Goal: Check status: Check status

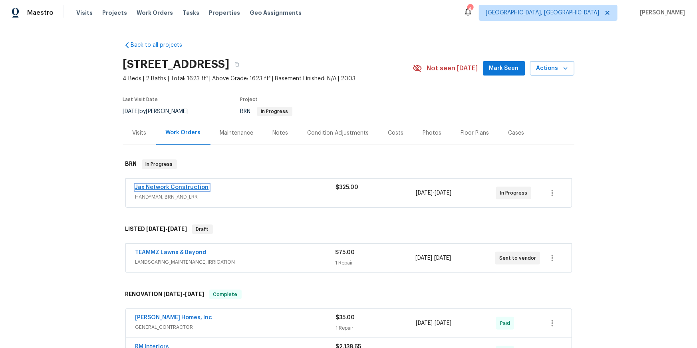
click at [152, 190] on link "Jax Network Construction" at bounding box center [171, 188] width 73 height 6
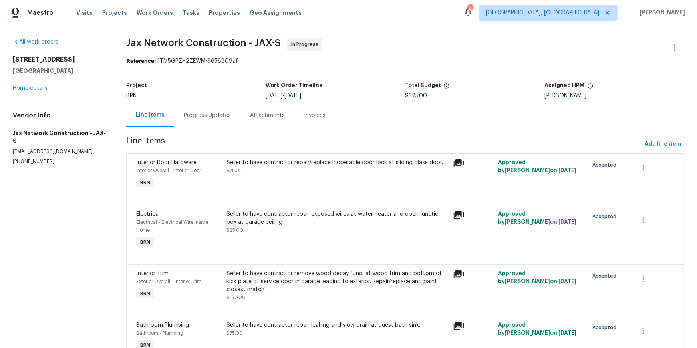
click at [209, 127] on div "Progress Updates" at bounding box center [207, 115] width 66 height 24
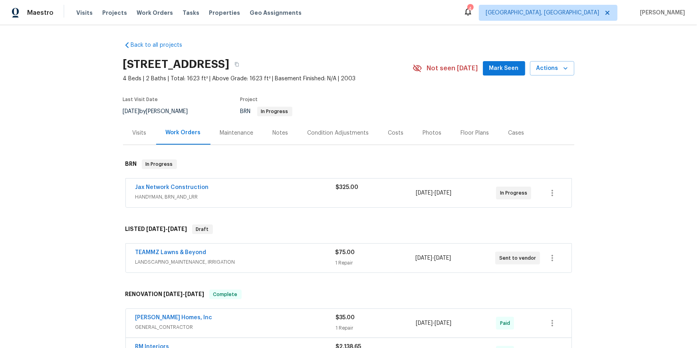
click at [141, 137] on div "Visits" at bounding box center [140, 133] width 14 height 8
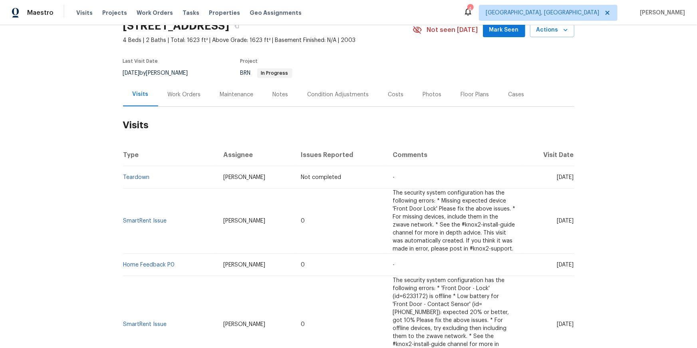
scroll to position [59, 0]
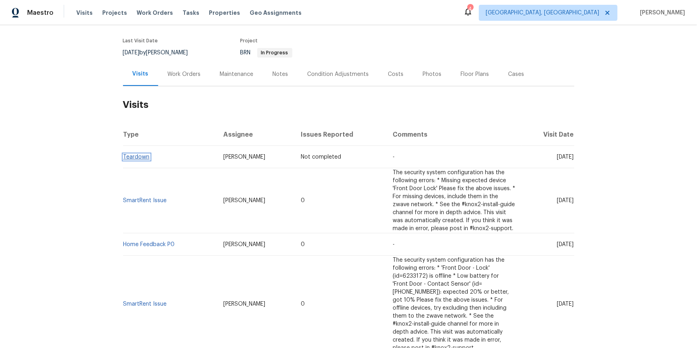
click at [142, 160] on link "Teardown" at bounding box center [136, 157] width 26 height 6
